Goal: Check status

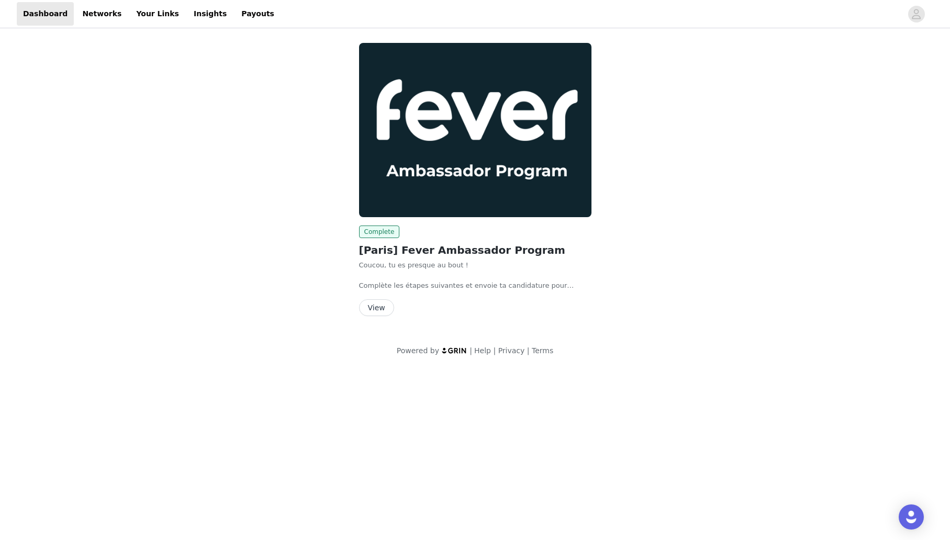
click at [383, 310] on button "View" at bounding box center [376, 307] width 35 height 17
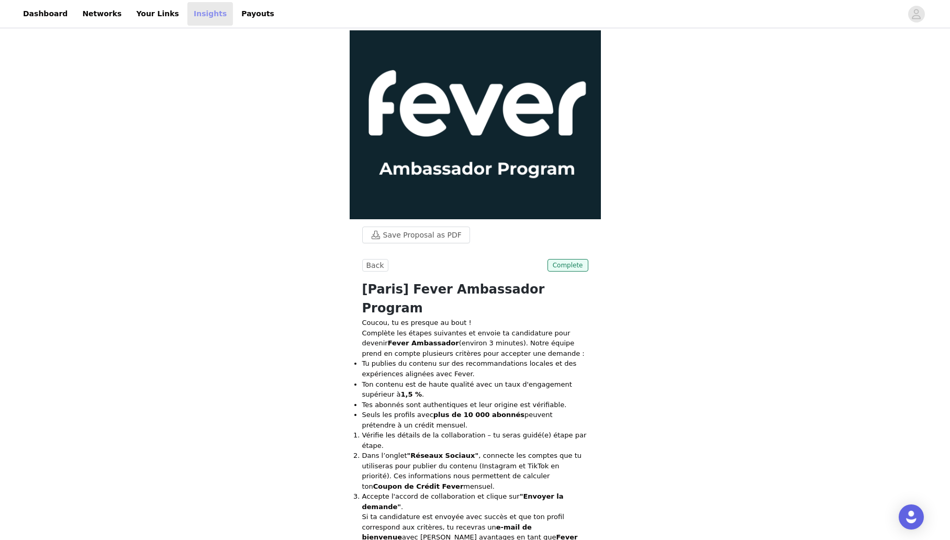
click at [187, 12] on link "Insights" at bounding box center [210, 14] width 46 height 24
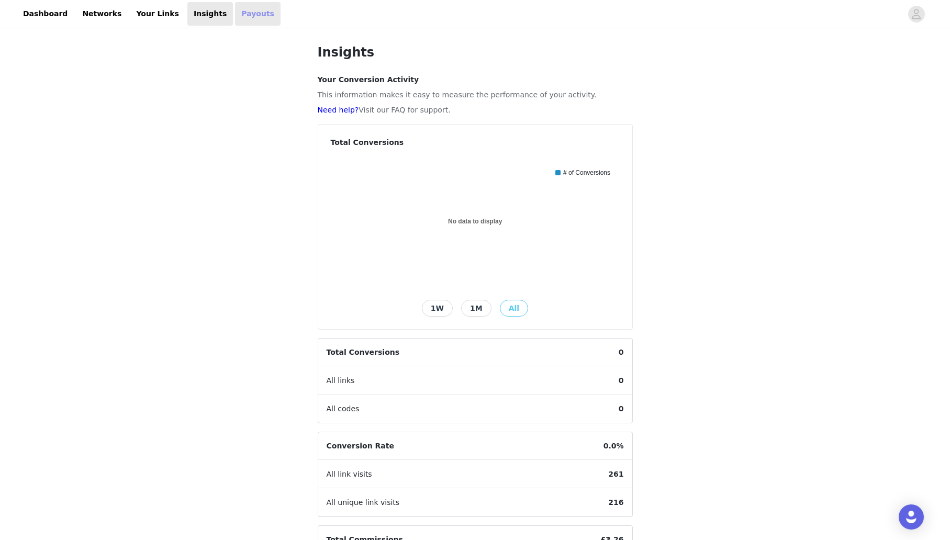
click at [235, 12] on link "Payouts" at bounding box center [258, 14] width 46 height 24
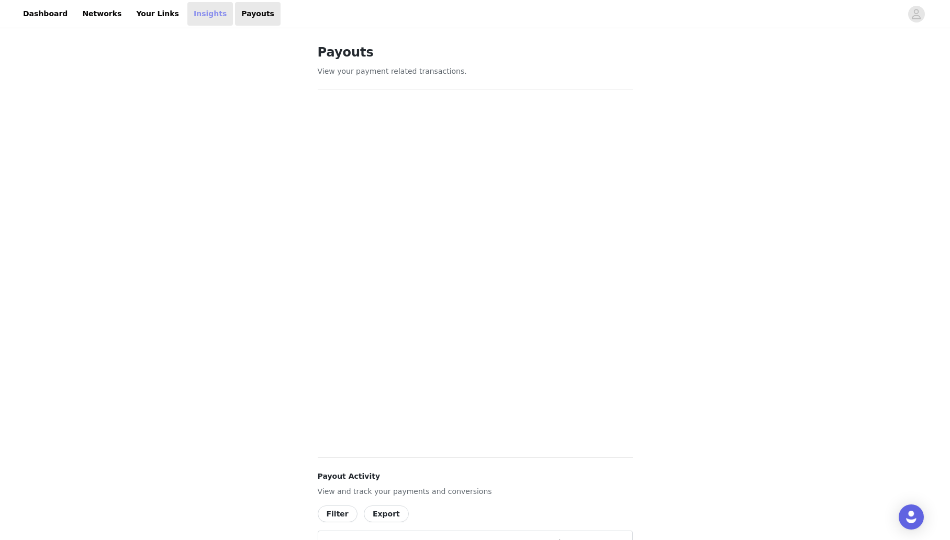
click at [194, 14] on link "Insights" at bounding box center [210, 14] width 46 height 24
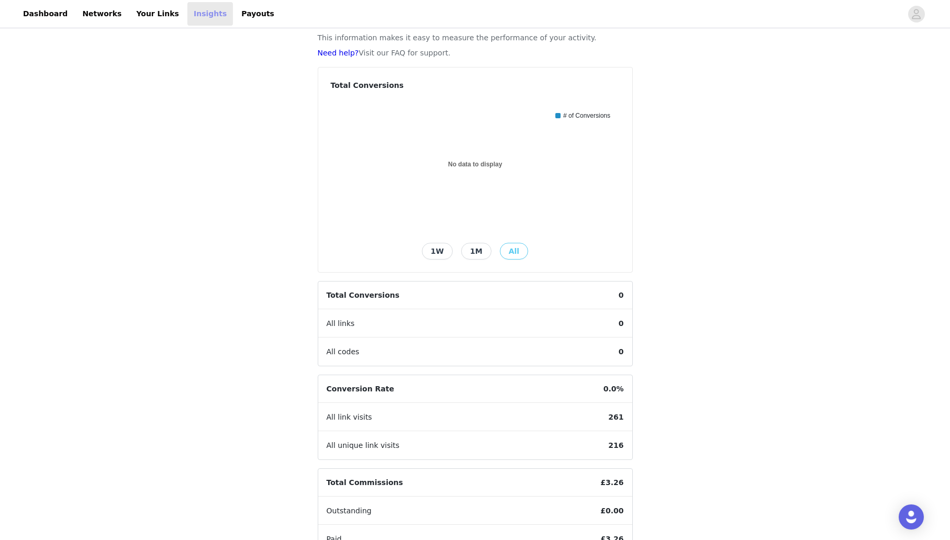
scroll to position [119, 0]
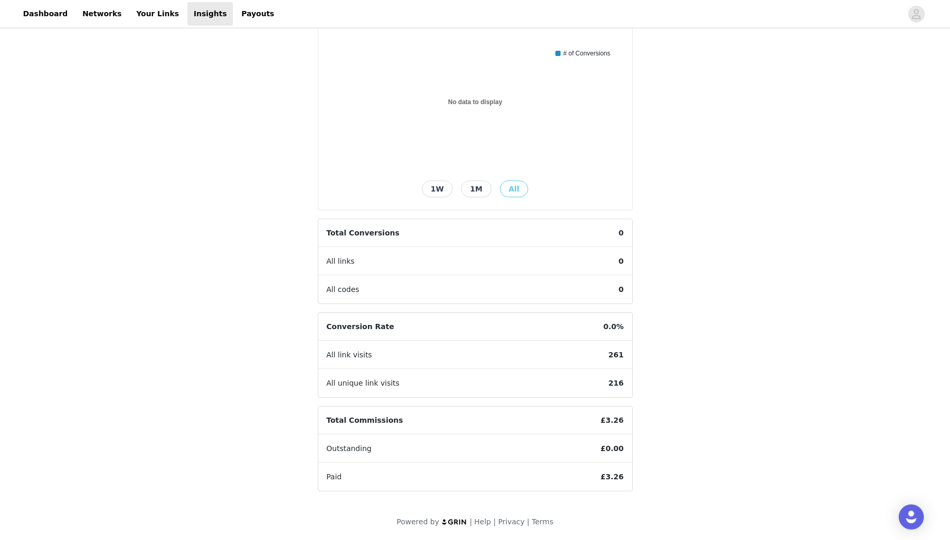
click at [492, 343] on div "All link visits 261" at bounding box center [475, 355] width 314 height 28
click at [427, 385] on article "Conversion Rate 0.0% All link visits 261 All unique link visits 216" at bounding box center [475, 354] width 315 height 85
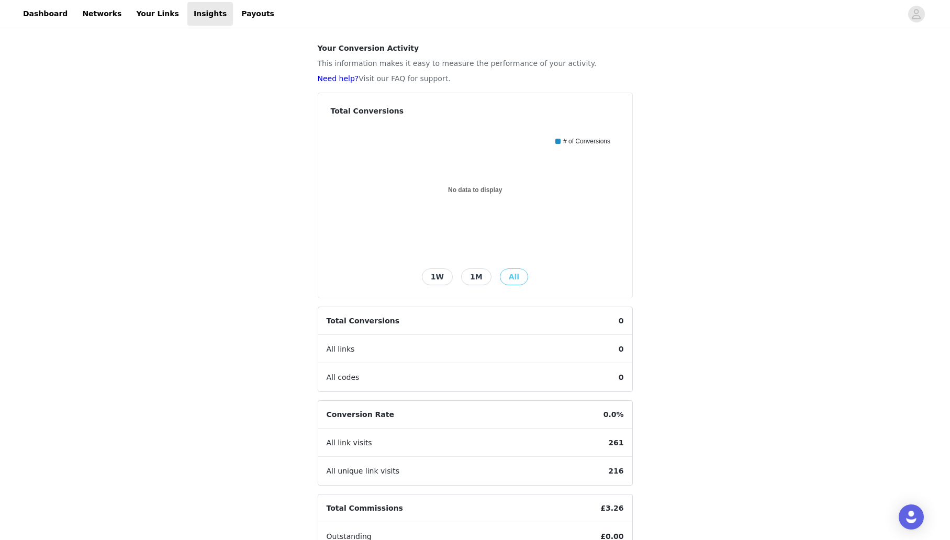
scroll to position [0, 0]
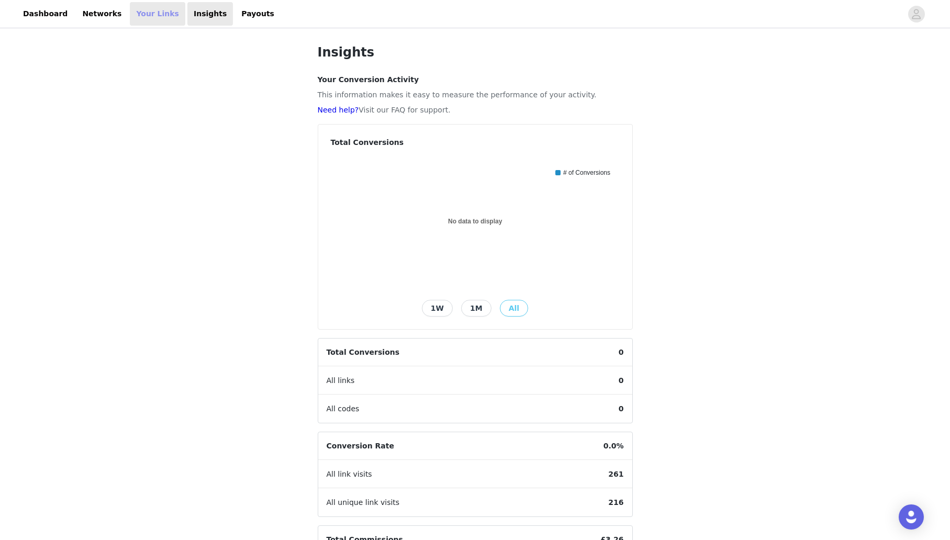
click at [146, 14] on link "Your Links" at bounding box center [157, 14] width 55 height 24
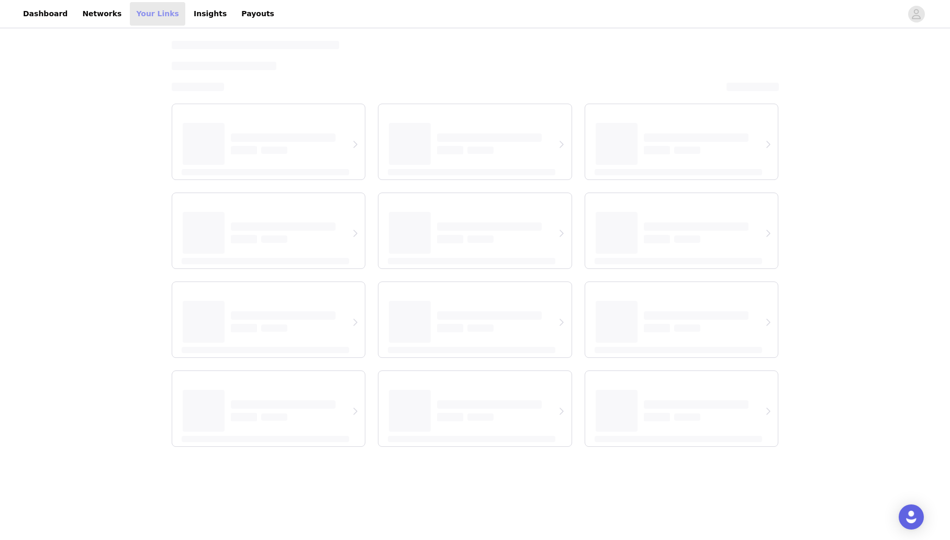
select select "12"
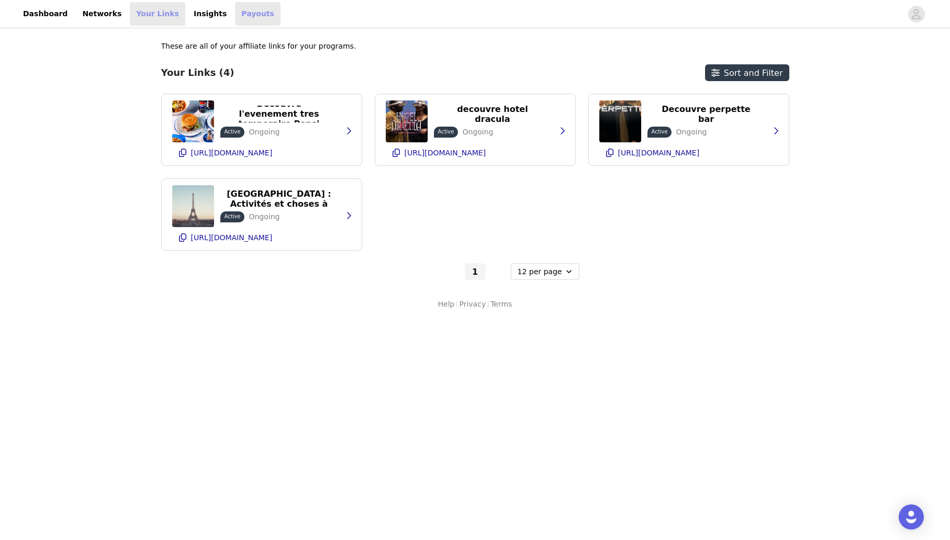
drag, startPoint x: 230, startPoint y: 15, endPoint x: 157, endPoint y: 19, distance: 72.3
click at [235, 15] on link "Payouts" at bounding box center [258, 14] width 46 height 24
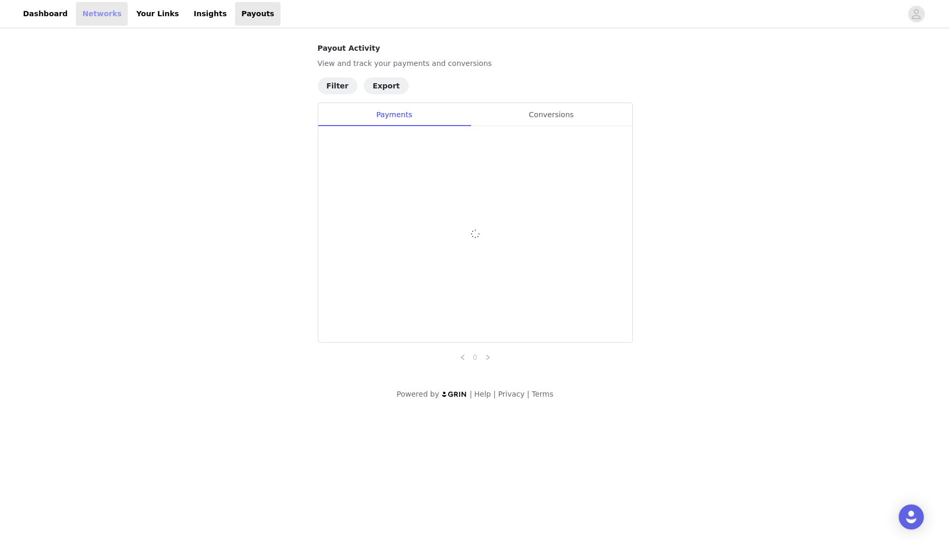
click at [92, 12] on link "Networks" at bounding box center [102, 14] width 52 height 24
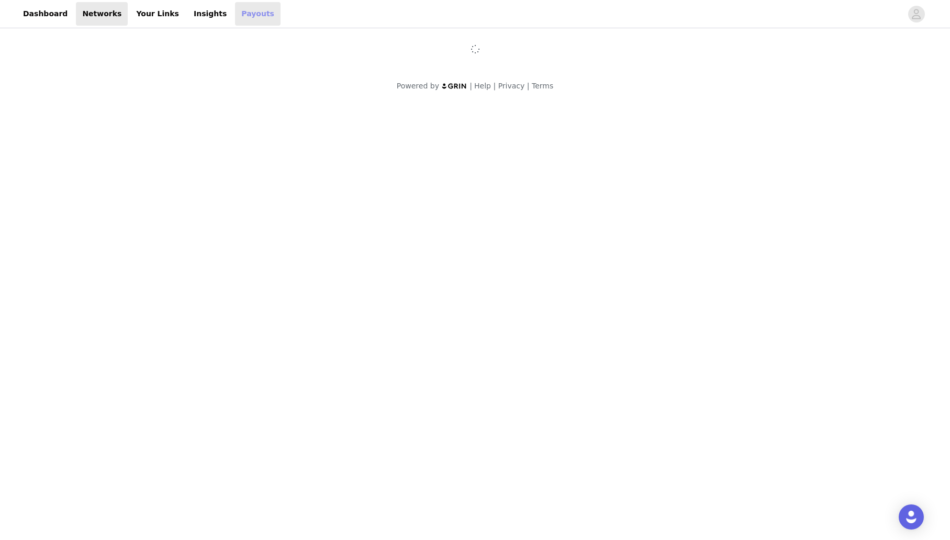
drag, startPoint x: 234, startPoint y: 15, endPoint x: 227, endPoint y: 16, distance: 7.4
click at [235, 15] on link "Payouts" at bounding box center [258, 14] width 46 height 24
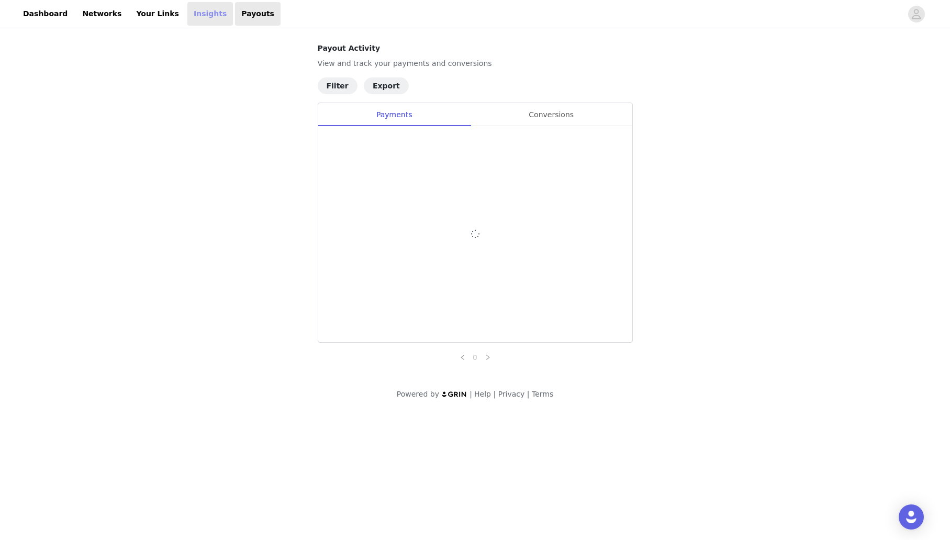
click at [193, 17] on link "Insights" at bounding box center [210, 14] width 46 height 24
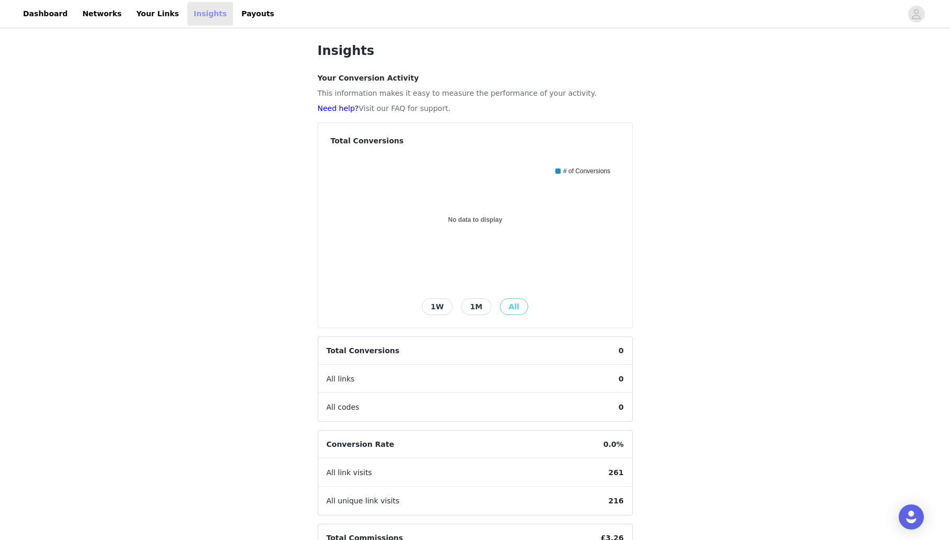
scroll to position [4, 0]
click at [476, 221] on icon "Created with Highcharts 9.3.3 No data to display Chart title # of Conversions" at bounding box center [475, 218] width 289 height 131
click at [358, 149] on div "Total Conversions Created with Highcharts 9.3.3 No data to display Chart title …" at bounding box center [475, 223] width 314 height 205
click at [480, 301] on button "1M" at bounding box center [476, 304] width 30 height 17
drag, startPoint x: 510, startPoint y: 302, endPoint x: 501, endPoint y: 304, distance: 9.6
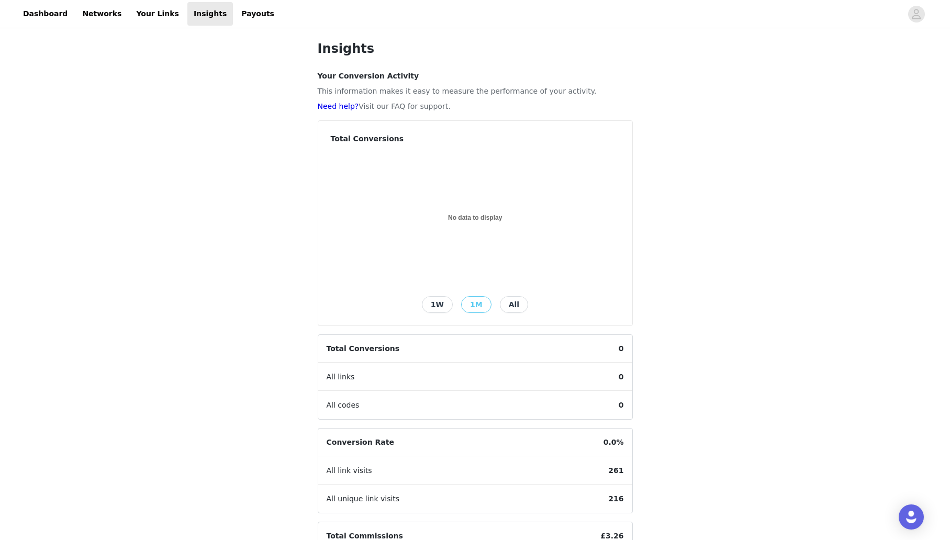
click at [510, 302] on button "All" at bounding box center [514, 304] width 28 height 17
click at [441, 307] on button "1W" at bounding box center [437, 304] width 31 height 17
click at [444, 303] on button "1W" at bounding box center [437, 304] width 31 height 17
click at [478, 303] on button "1M" at bounding box center [476, 304] width 30 height 17
click at [513, 303] on button "All" at bounding box center [514, 304] width 28 height 17
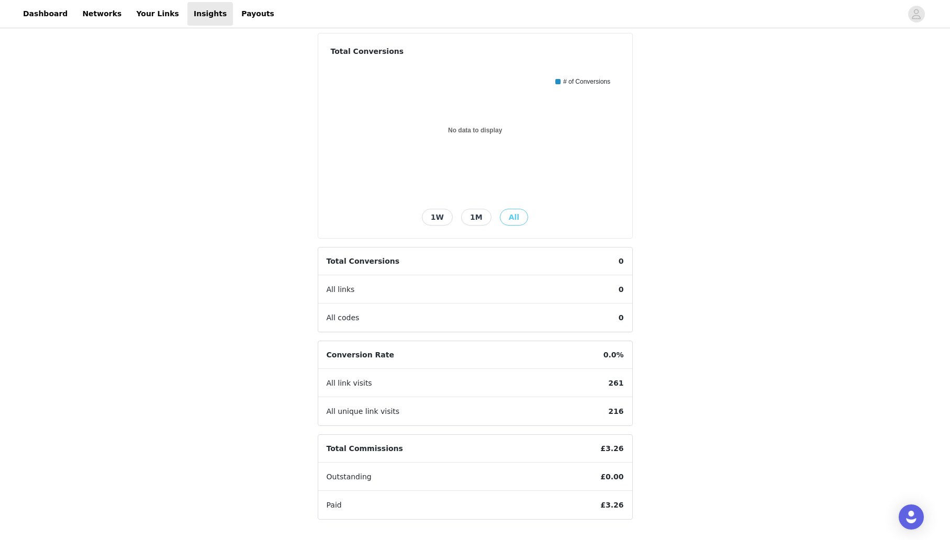
scroll to position [119, 0]
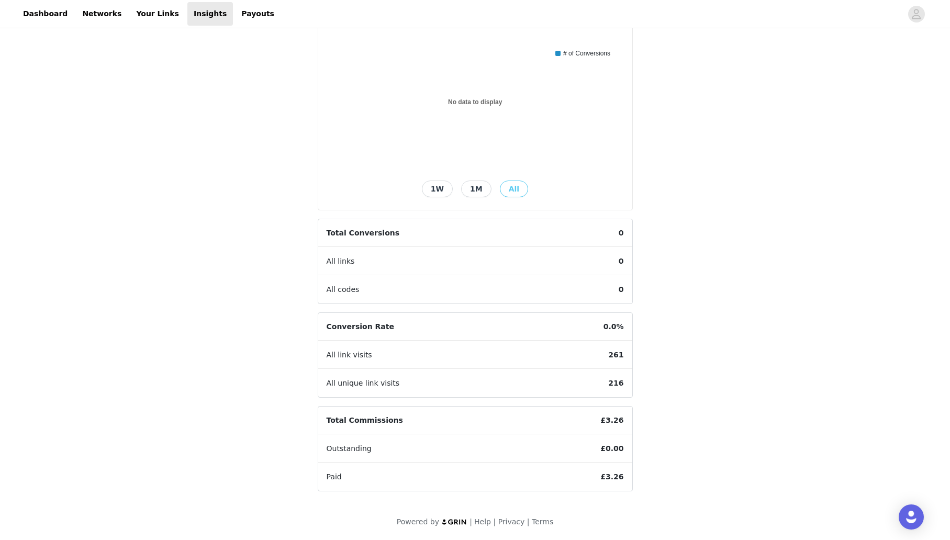
click at [374, 388] on span "All unique link visits" at bounding box center [363, 383] width 90 height 28
click at [41, 14] on link "Dashboard" at bounding box center [45, 14] width 57 height 24
